Goal: Book appointment/travel/reservation

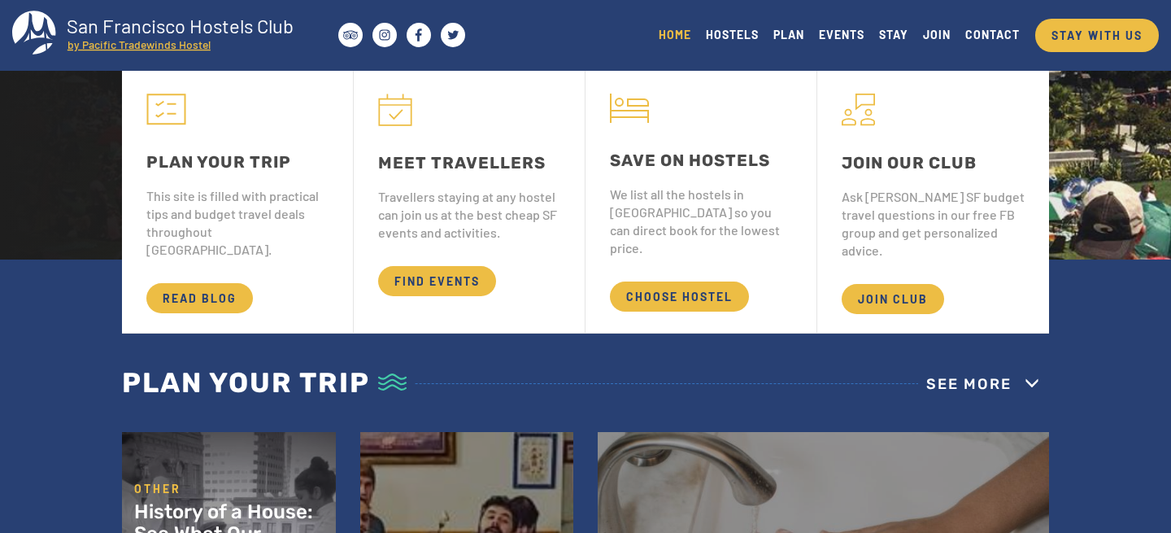
scroll to position [280, 0]
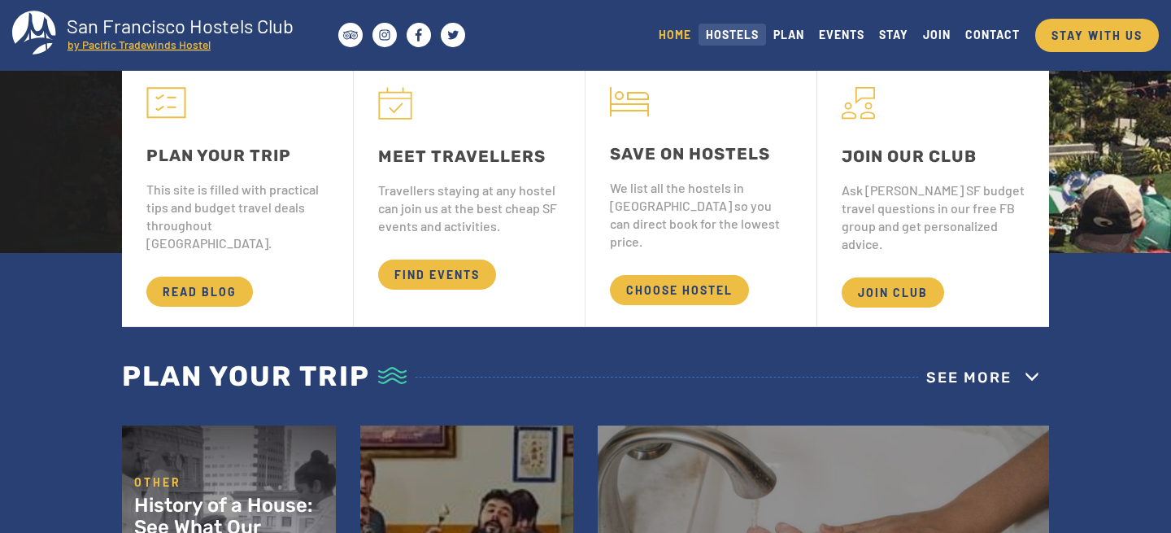
click at [729, 35] on link "HOSTELS" at bounding box center [731, 35] width 67 height 22
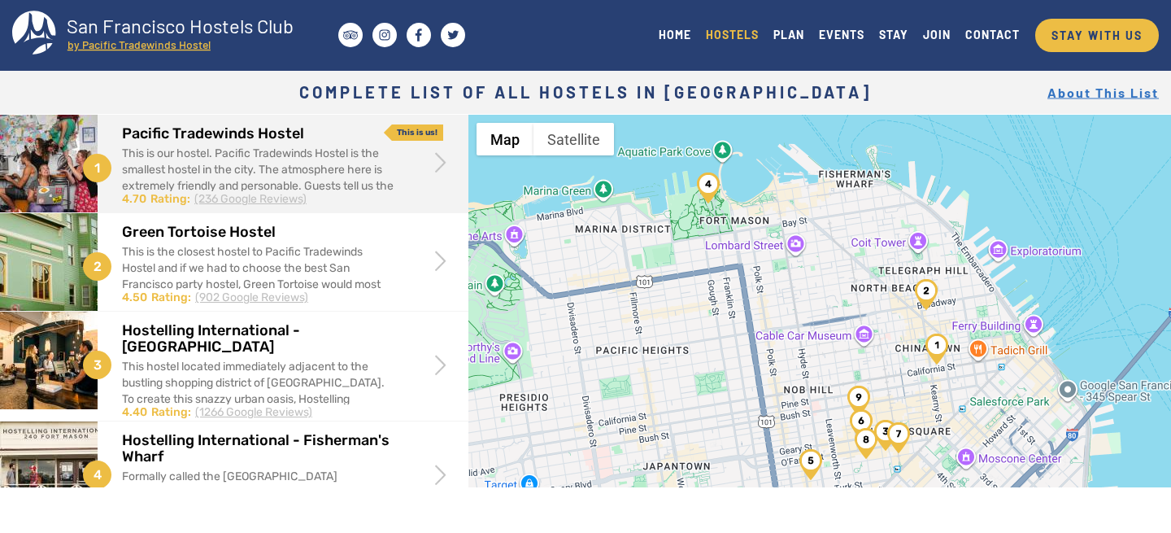
click at [437, 170] on span at bounding box center [440, 161] width 31 height 31
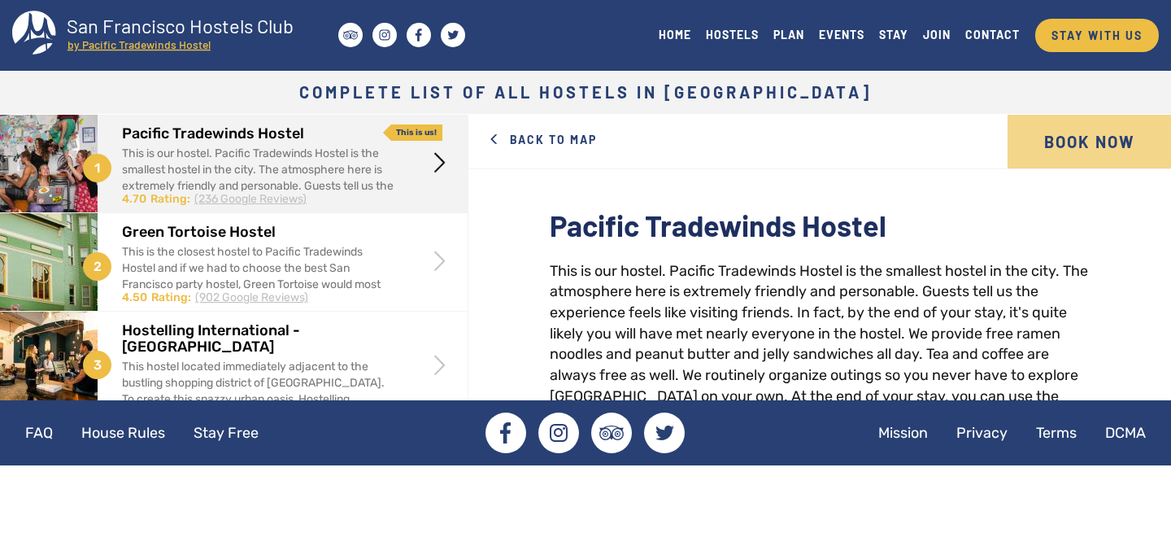
click at [1099, 133] on link "Book Now" at bounding box center [1088, 142] width 163 height 54
